Goal: Check status: Check status

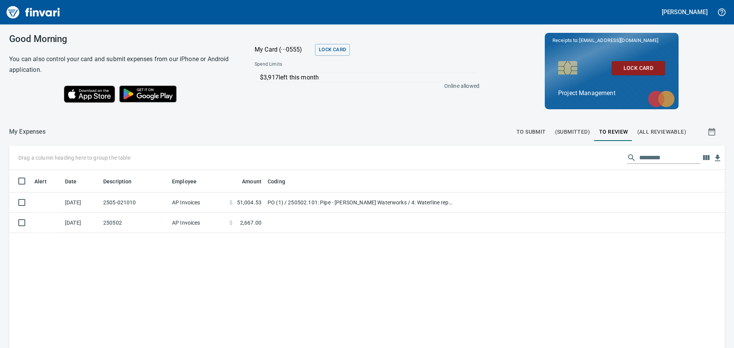
scroll to position [257, 704]
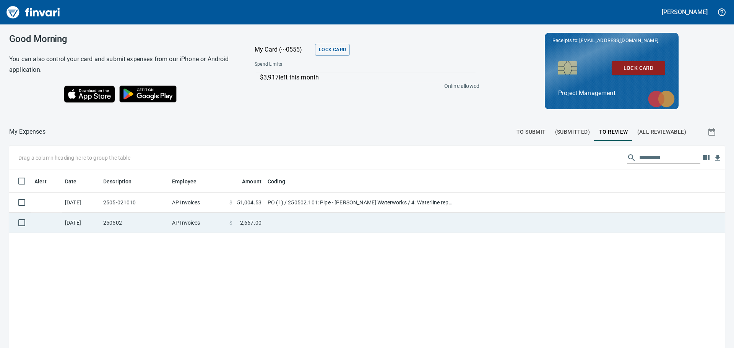
click at [278, 220] on td at bounding box center [359, 223] width 191 height 20
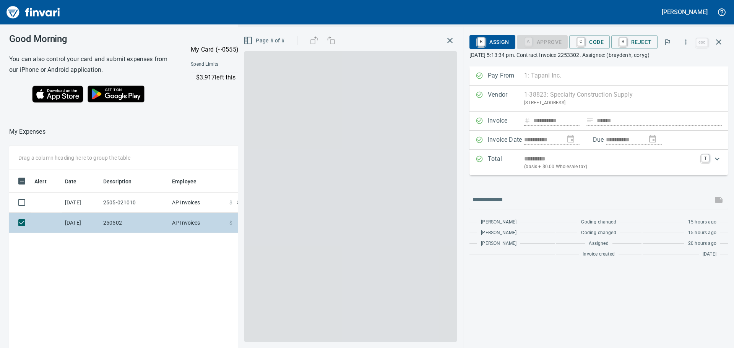
scroll to position [258, 513]
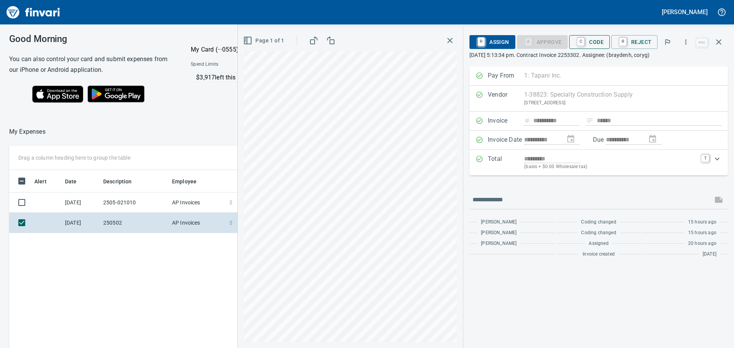
click at [596, 39] on span "C Code" at bounding box center [589, 42] width 28 height 13
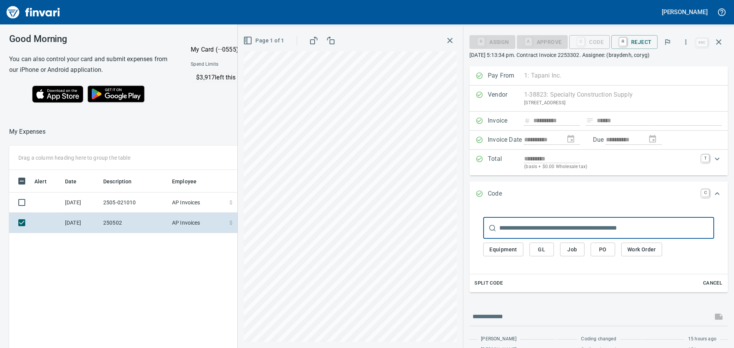
click at [602, 248] on span "PO" at bounding box center [602, 250] width 12 height 10
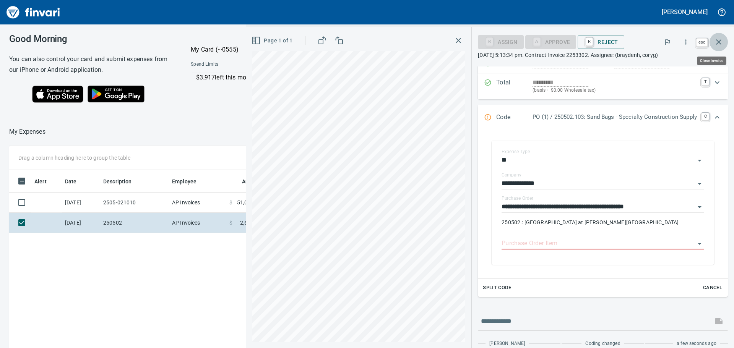
click at [718, 41] on icon "button" at bounding box center [718, 41] width 5 height 5
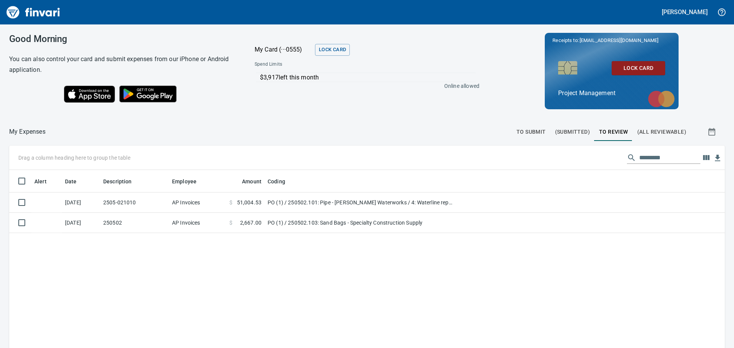
scroll to position [258, 704]
